Goal: Task Accomplishment & Management: Manage account settings

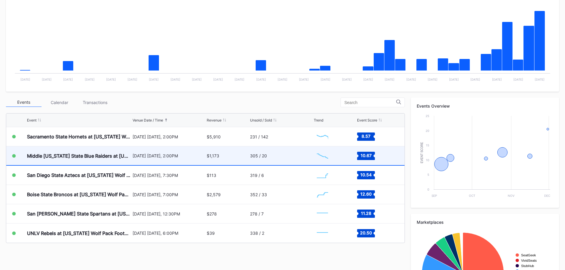
scroll to position [119, 0]
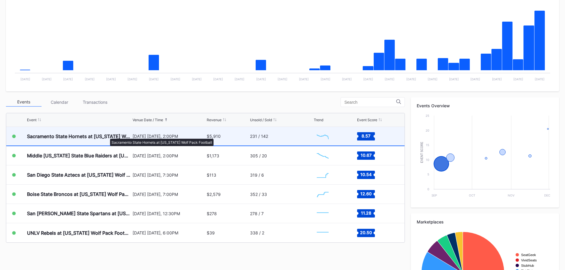
click at [107, 136] on div "Sacramento State Hornets at [US_STATE] Wolf Pack Football" at bounding box center [79, 136] width 104 height 6
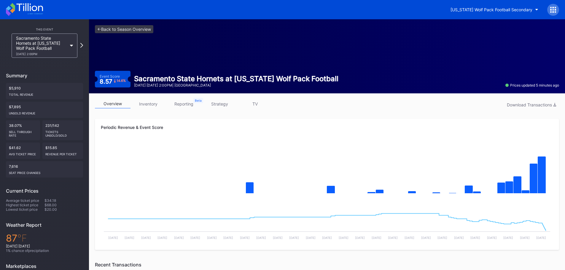
click at [150, 100] on link "inventory" at bounding box center [148, 103] width 36 height 9
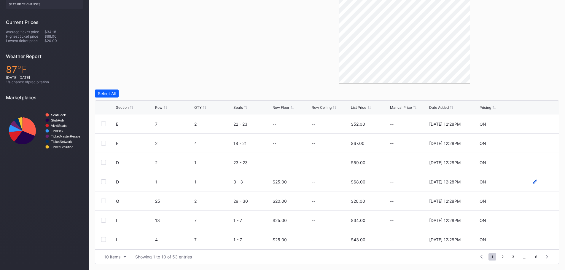
click at [533, 181] on icon at bounding box center [535, 182] width 4 height 4
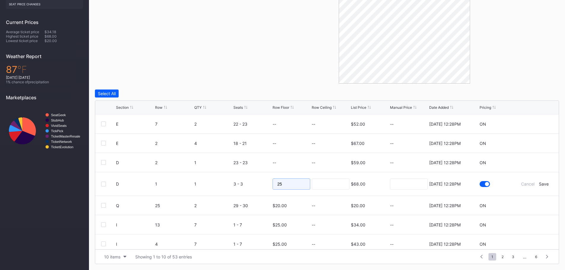
click at [268, 184] on form "D 1 1 3 - 3 25 $68.00 7/14/2025 12:28PM Cancel Save" at bounding box center [334, 183] width 437 height 23
click at [539, 185] on div "Save" at bounding box center [544, 183] width 10 height 5
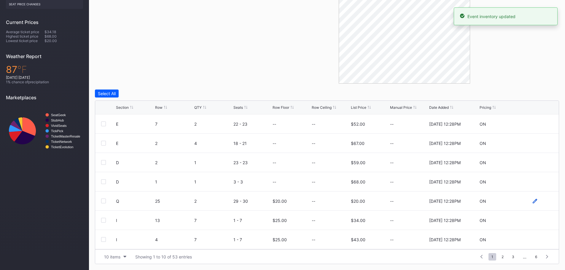
click at [533, 202] on icon at bounding box center [535, 201] width 4 height 4
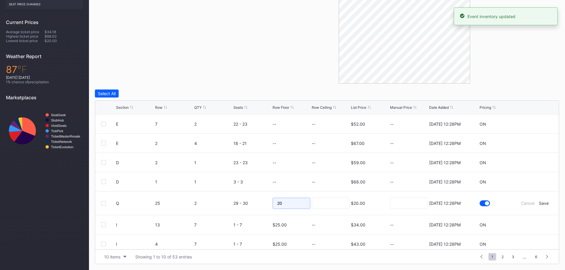
drag, startPoint x: 292, startPoint y: 202, endPoint x: 259, endPoint y: 203, distance: 32.9
click at [259, 203] on form "Q 25 2 29 - 30 20 $20.00 7/14/2025 12:28PM Cancel Save" at bounding box center [334, 203] width 437 height 23
click at [543, 203] on div "Save" at bounding box center [544, 203] width 10 height 5
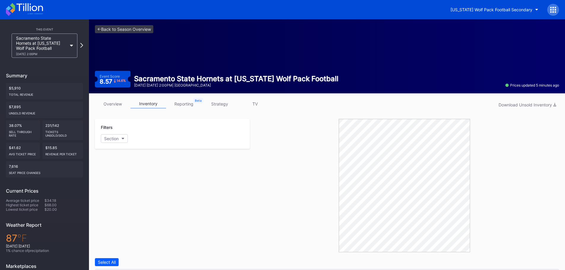
click at [214, 104] on link "strategy" at bounding box center [220, 103] width 36 height 9
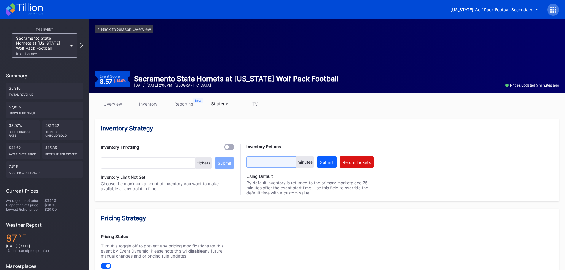
click at [291, 166] on input "text" at bounding box center [271, 162] width 50 height 11
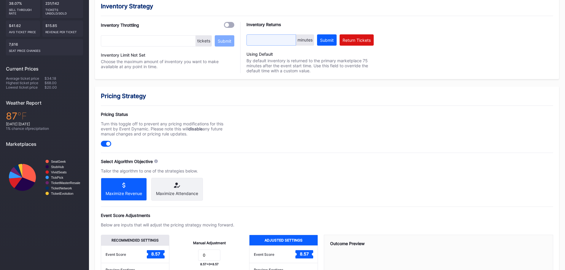
scroll to position [148, 0]
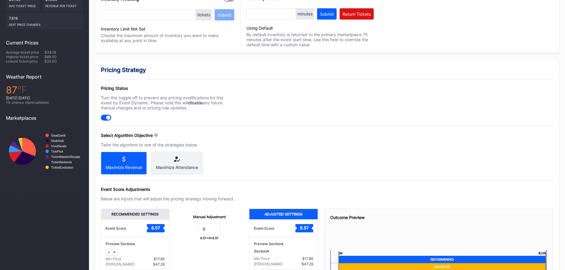
click at [168, 170] on div "Maximize Attendance" at bounding box center [177, 167] width 42 height 5
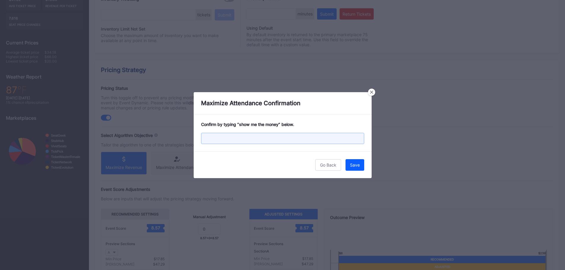
click at [244, 140] on input "text" at bounding box center [282, 138] width 163 height 11
type input "show me the money"
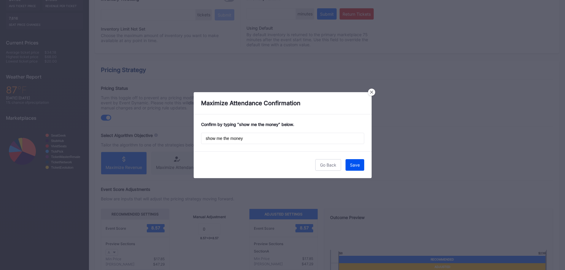
click at [359, 166] on div "Save" at bounding box center [355, 165] width 10 height 5
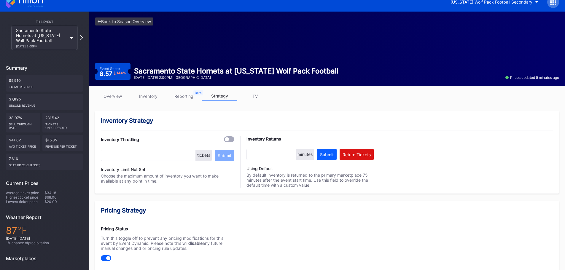
scroll to position [0, 0]
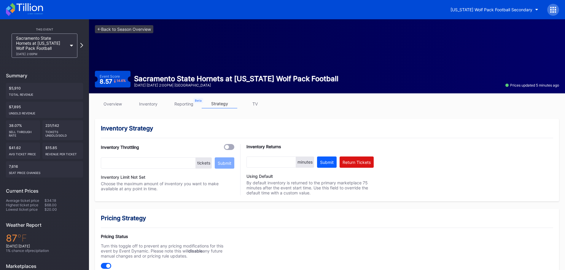
click at [35, 9] on icon at bounding box center [24, 9] width 37 height 13
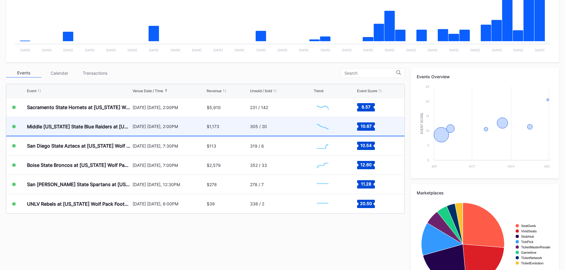
scroll to position [148, 0]
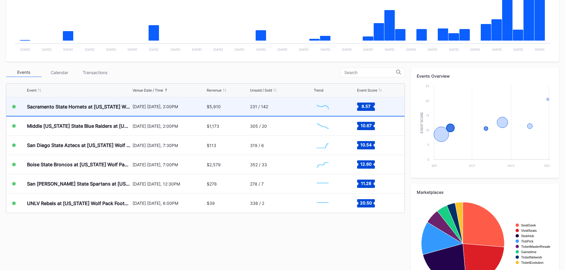
click at [200, 108] on div "[DATE] [DATE], 2:00PM" at bounding box center [169, 106] width 73 height 5
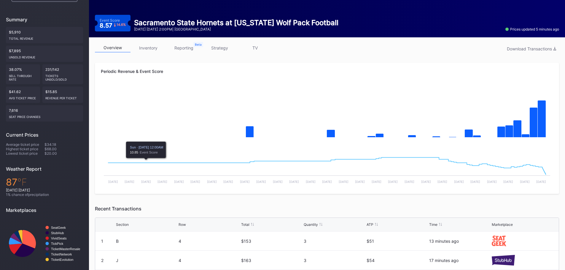
scroll to position [55, 0]
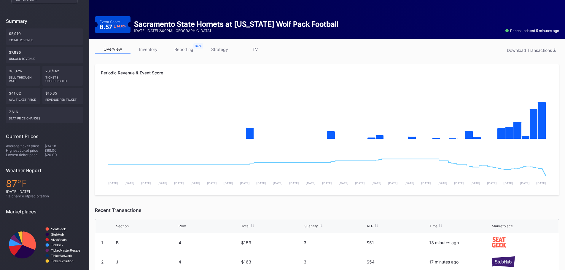
click at [157, 49] on link "inventory" at bounding box center [148, 49] width 36 height 9
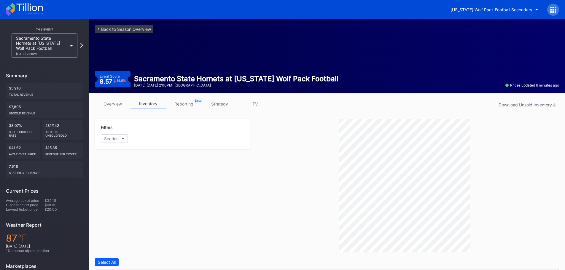
scroll to position [169, 0]
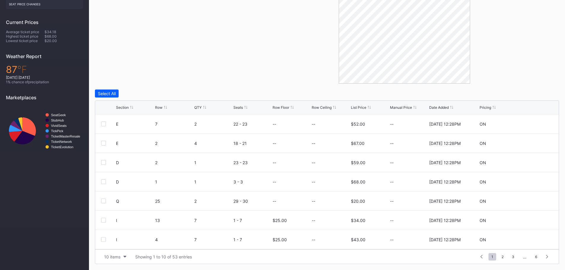
click at [360, 105] on div "Section Row QTY Seats Row Floor Row Ceiling List Price Manual Price Date Added …" at bounding box center [327, 108] width 464 height 14
click at [360, 106] on div "List Price" at bounding box center [358, 107] width 15 height 4
click at [533, 142] on icon at bounding box center [535, 143] width 4 height 4
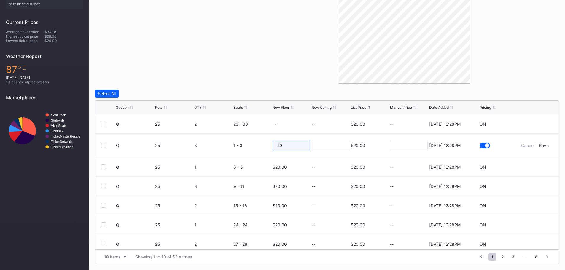
click at [285, 145] on input "20" at bounding box center [292, 145] width 38 height 11
type input "2"
click at [539, 145] on div "Save" at bounding box center [544, 145] width 10 height 5
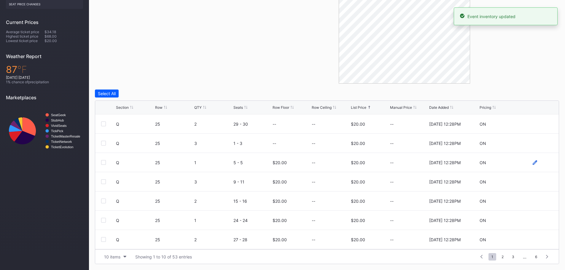
click at [533, 162] on icon at bounding box center [535, 162] width 4 height 4
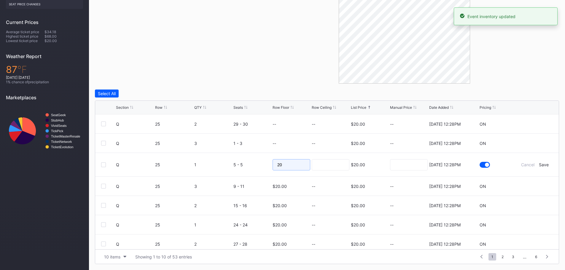
drag, startPoint x: 298, startPoint y: 165, endPoint x: 431, endPoint y: 166, distance: 132.9
click at [298, 165] on input "20" at bounding box center [292, 164] width 38 height 11
type input "2"
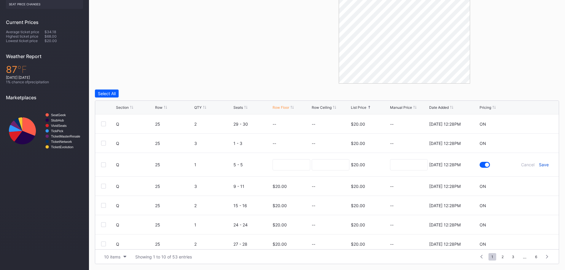
click at [543, 165] on div "Save" at bounding box center [544, 164] width 10 height 5
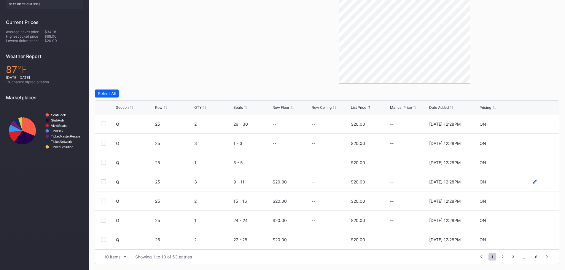
click at [533, 181] on icon at bounding box center [535, 182] width 4 height 4
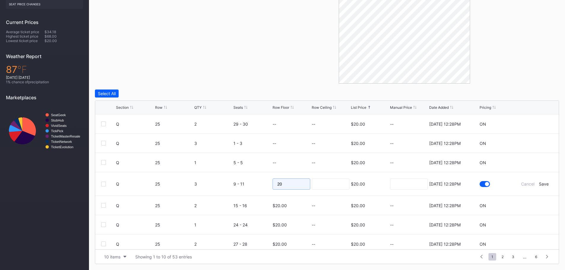
drag, startPoint x: 293, startPoint y: 184, endPoint x: 453, endPoint y: 194, distance: 160.1
click at [293, 184] on input "20" at bounding box center [292, 184] width 38 height 11
type input "2"
click at [544, 184] on div "Save" at bounding box center [544, 183] width 10 height 5
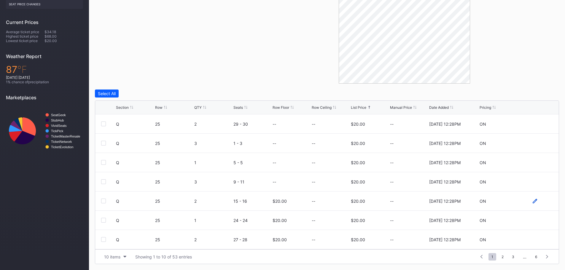
click at [533, 199] on icon at bounding box center [535, 201] width 4 height 4
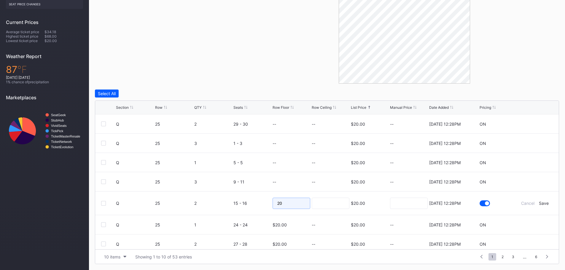
drag, startPoint x: 278, startPoint y: 203, endPoint x: 301, endPoint y: 197, distance: 24.0
click at [237, 197] on form "Q 25 2 15 - 16 20 $20.00 7/14/2025 12:28PM Cancel Save" at bounding box center [334, 203] width 437 height 23
click at [542, 203] on div "Save" at bounding box center [544, 203] width 10 height 5
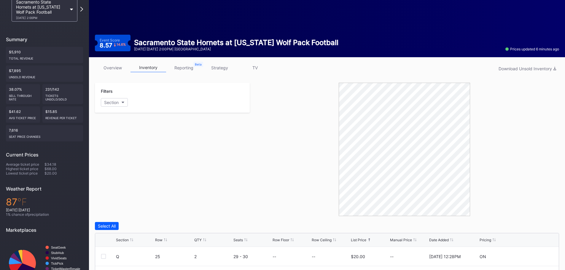
scroll to position [0, 0]
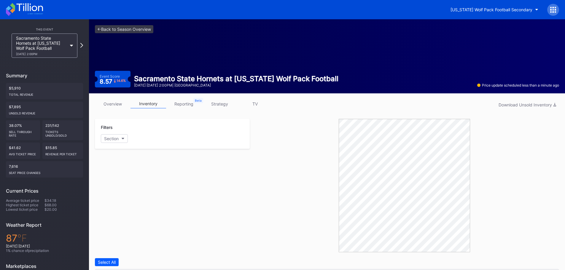
click at [37, 7] on icon at bounding box center [24, 9] width 37 height 13
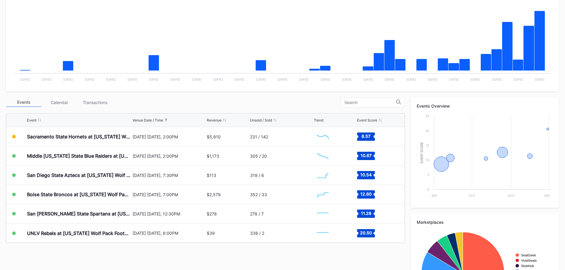
scroll to position [119, 0]
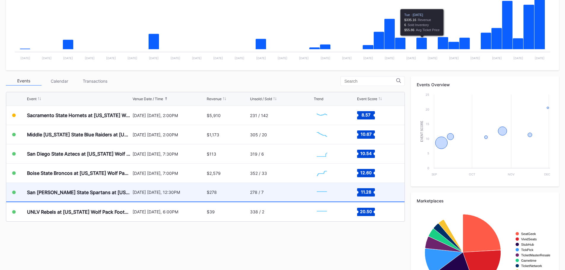
scroll to position [148, 0]
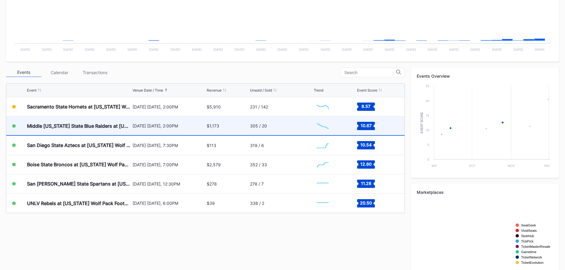
click at [229, 130] on div "$1,173" at bounding box center [228, 126] width 42 height 19
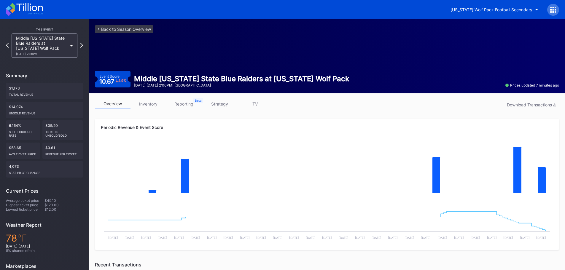
click at [141, 103] on link "inventory" at bounding box center [148, 103] width 36 height 9
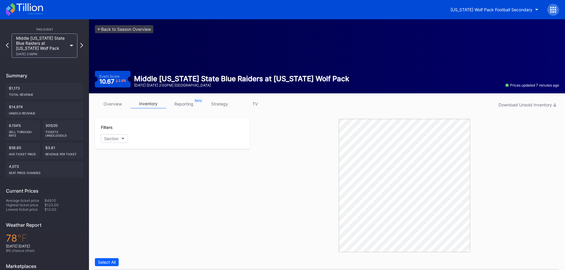
click at [30, 11] on icon at bounding box center [24, 9] width 37 height 13
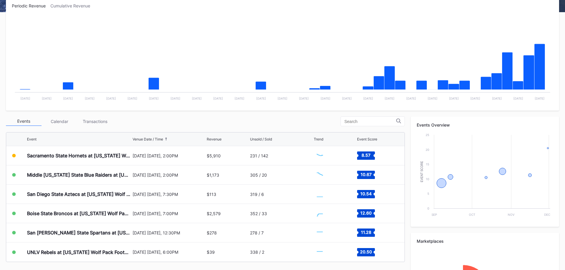
scroll to position [119, 0]
